Goal: Task Accomplishment & Management: Use online tool/utility

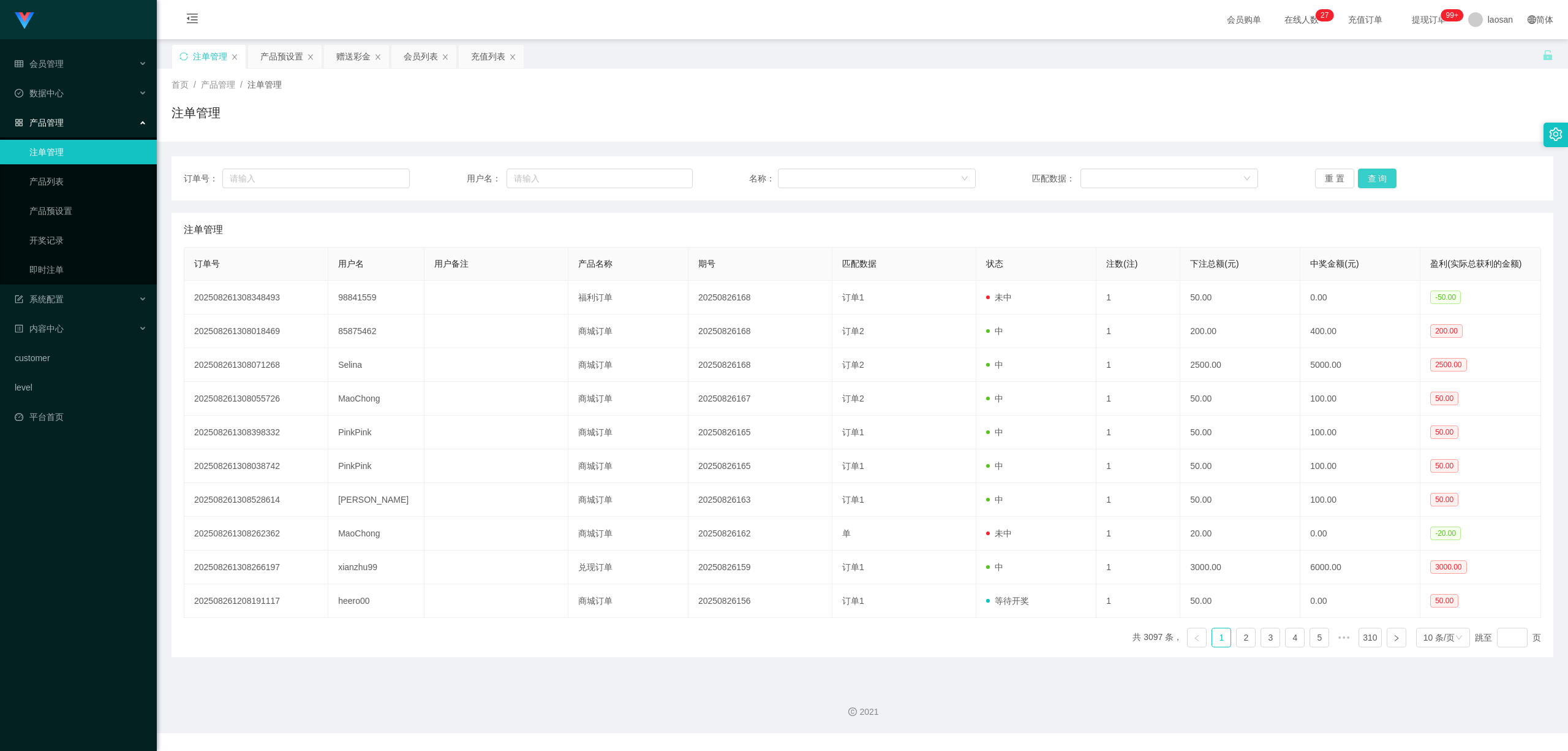
click at [1383, 170] on button "查 询" at bounding box center [1377, 178] width 39 height 20
click at [1383, 170] on div "重 置 查 询" at bounding box center [1428, 178] width 226 height 20
click at [1383, 170] on button "查 询" at bounding box center [1377, 178] width 39 height 20
drag, startPoint x: 0, startPoint y: 0, endPoint x: 1383, endPoint y: 170, distance: 1393.4
click at [1383, 170] on div "重 置 查 询" at bounding box center [1428, 178] width 226 height 20
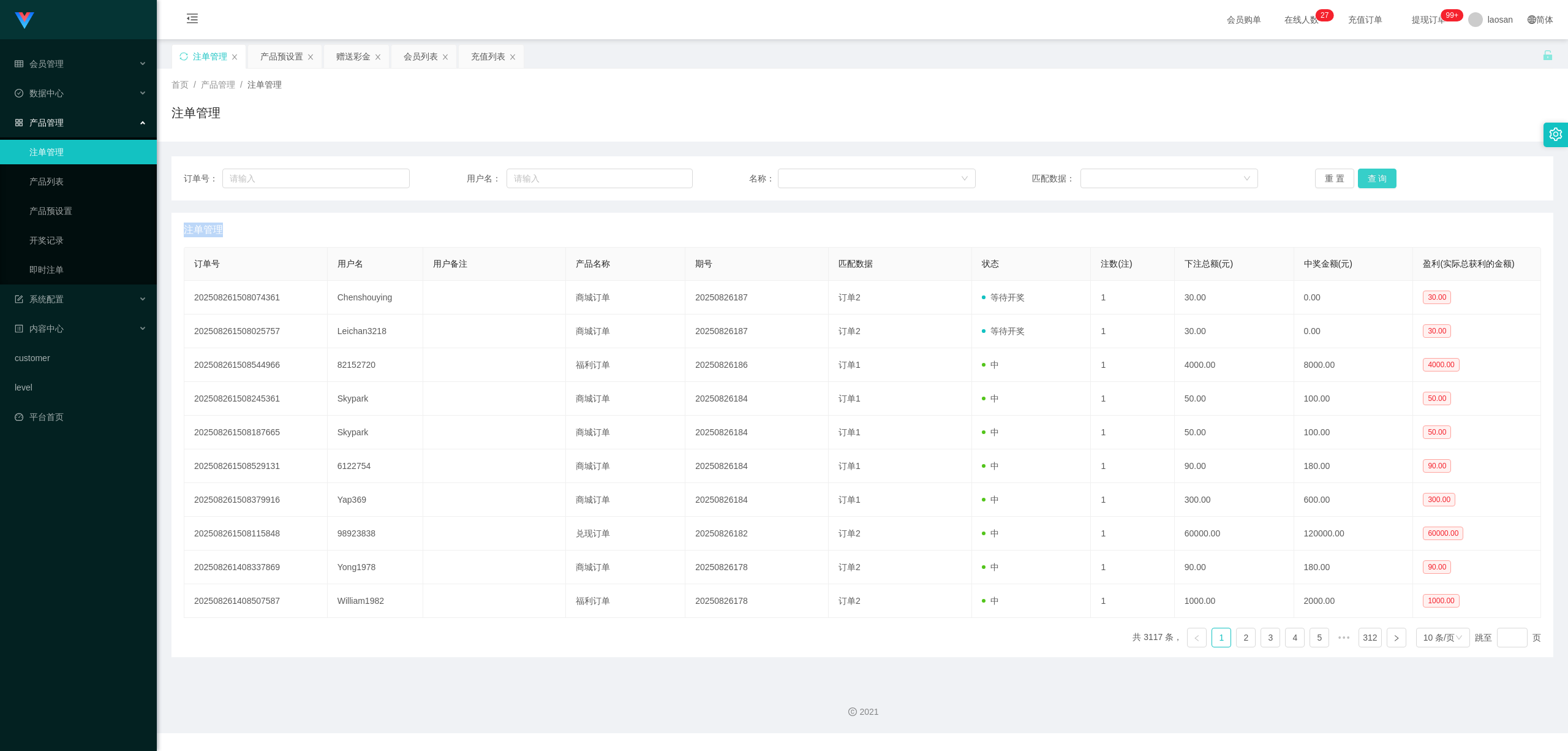
click at [1371, 172] on button "查 询" at bounding box center [1377, 178] width 39 height 20
click at [1371, 172] on div "重 置 查 询" at bounding box center [1428, 178] width 226 height 20
click at [1371, 172] on button "查 询" at bounding box center [1377, 178] width 39 height 20
click at [1371, 172] on div "重 置 查 询" at bounding box center [1428, 178] width 226 height 20
